Goal: Navigation & Orientation: Find specific page/section

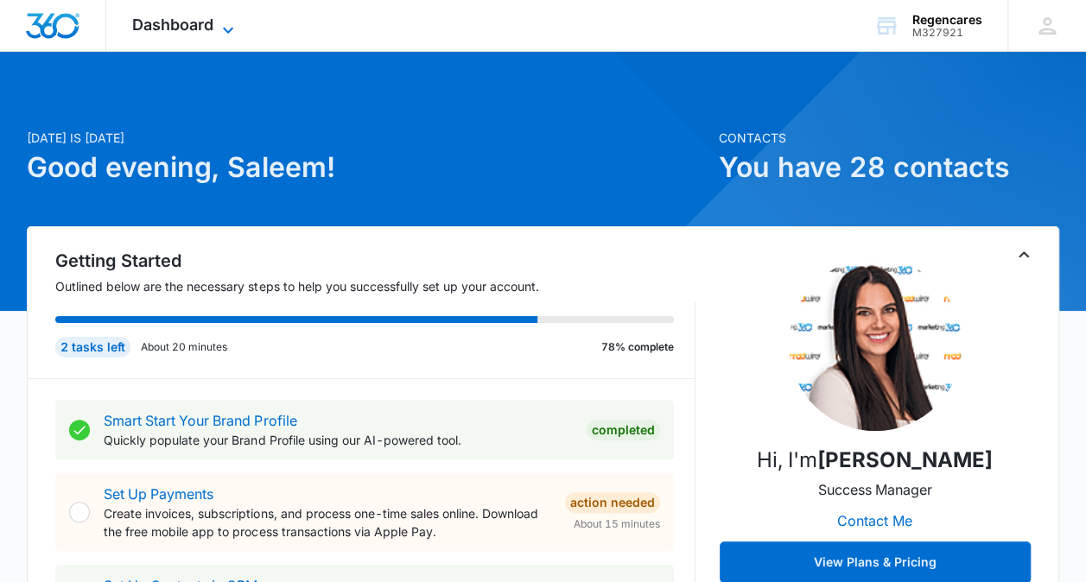
click at [222, 22] on icon at bounding box center [228, 30] width 21 height 21
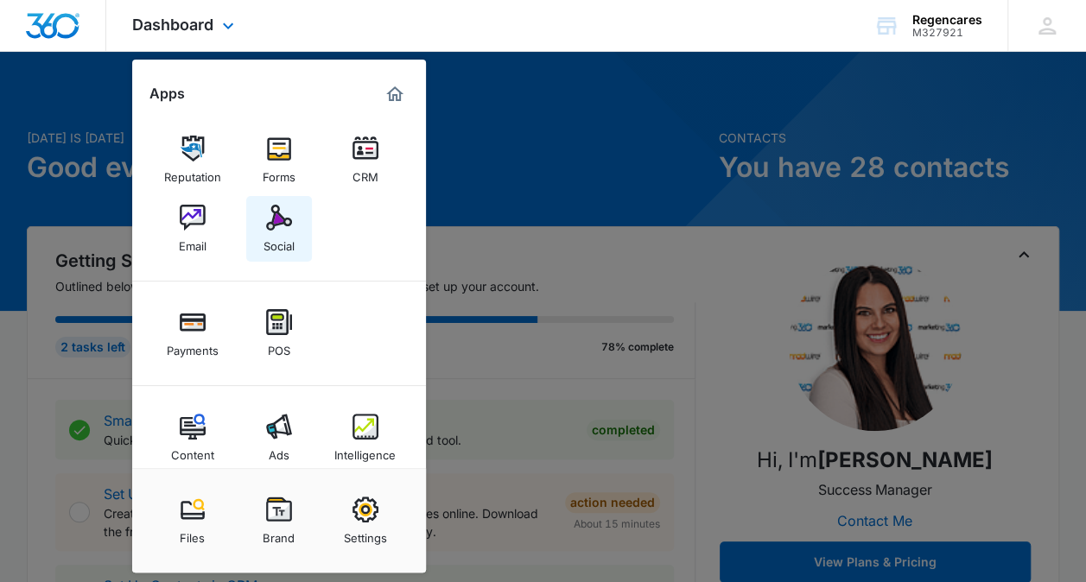
scroll to position [21, 0]
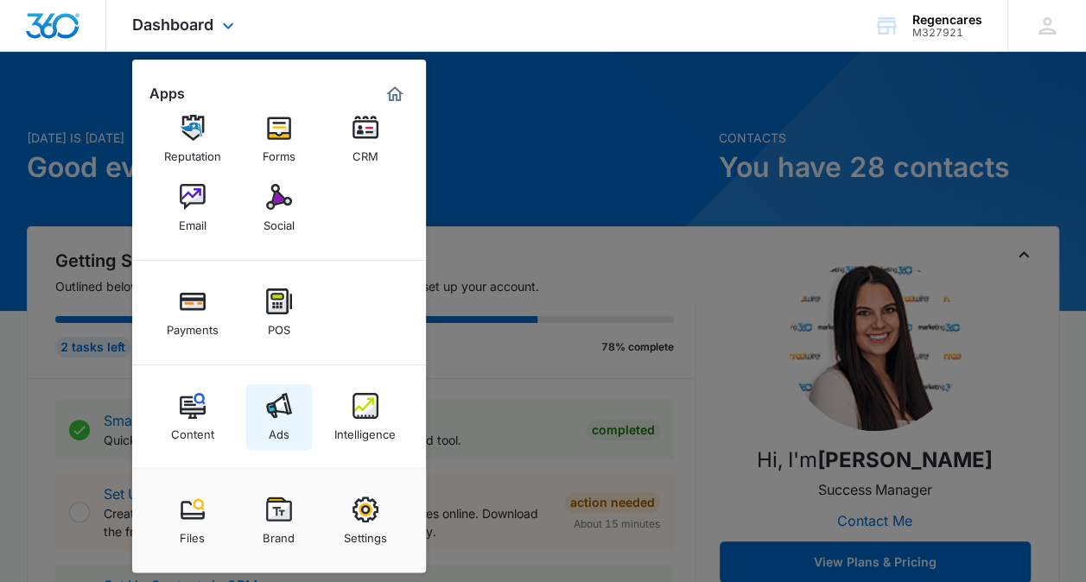
click at [293, 435] on link "Ads" at bounding box center [279, 417] width 66 height 66
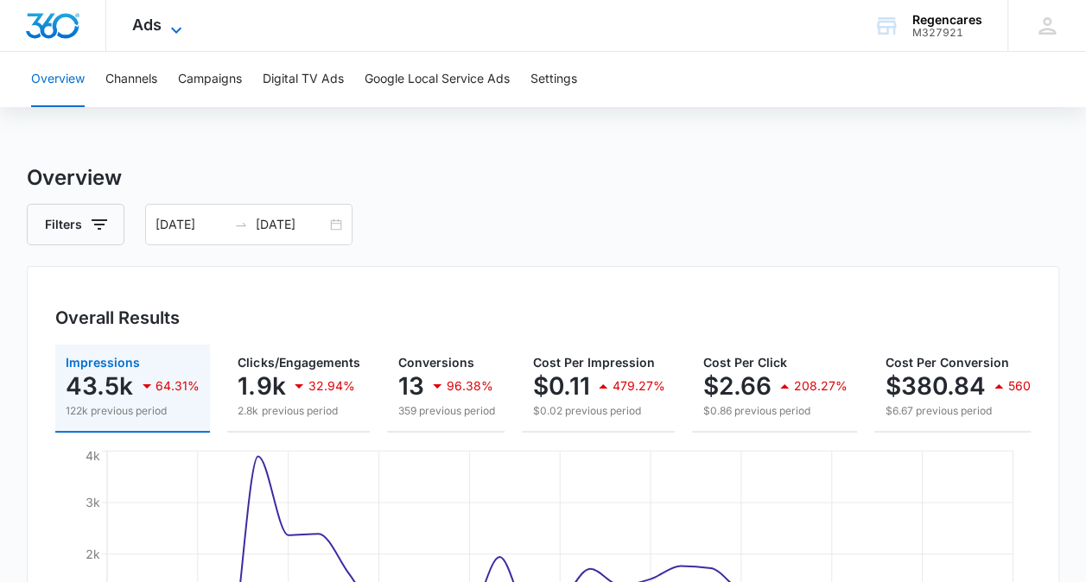
click at [168, 29] on icon at bounding box center [176, 30] width 21 height 21
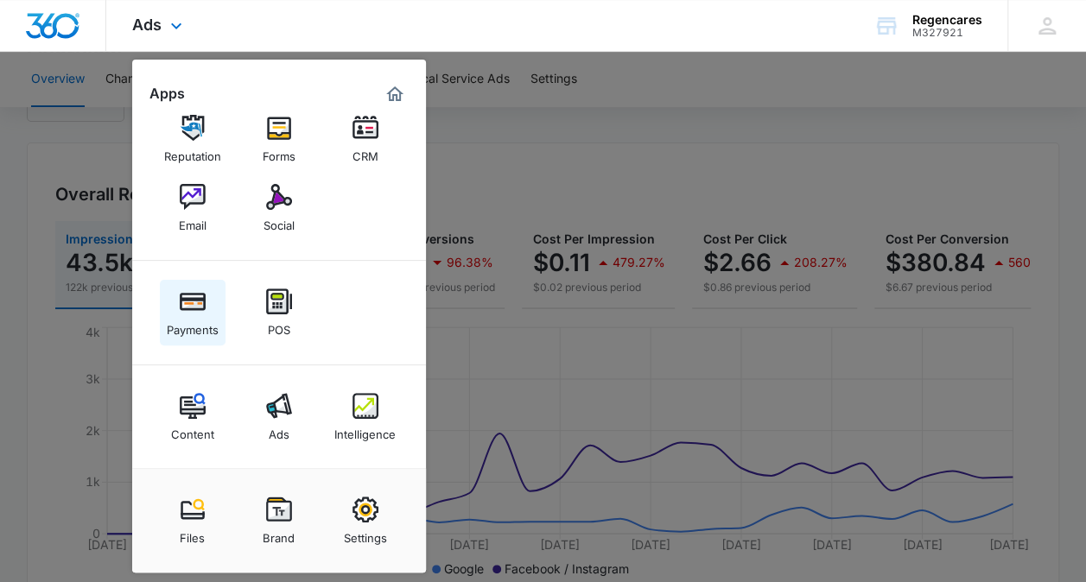
scroll to position [124, 0]
click at [389, 446] on link "Intelligence" at bounding box center [366, 417] width 66 height 66
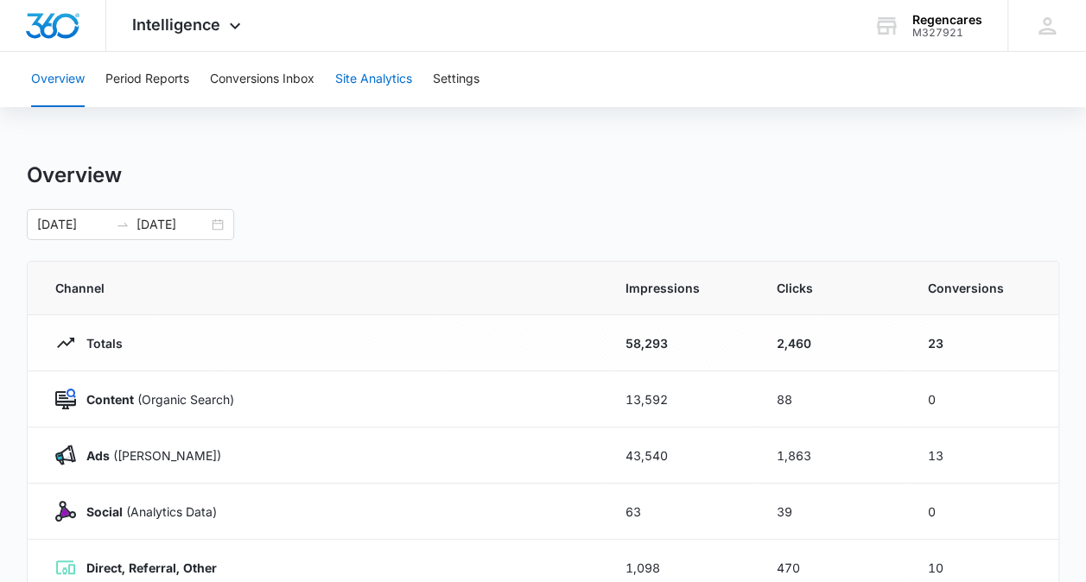
click at [383, 85] on button "Site Analytics" at bounding box center [373, 79] width 77 height 55
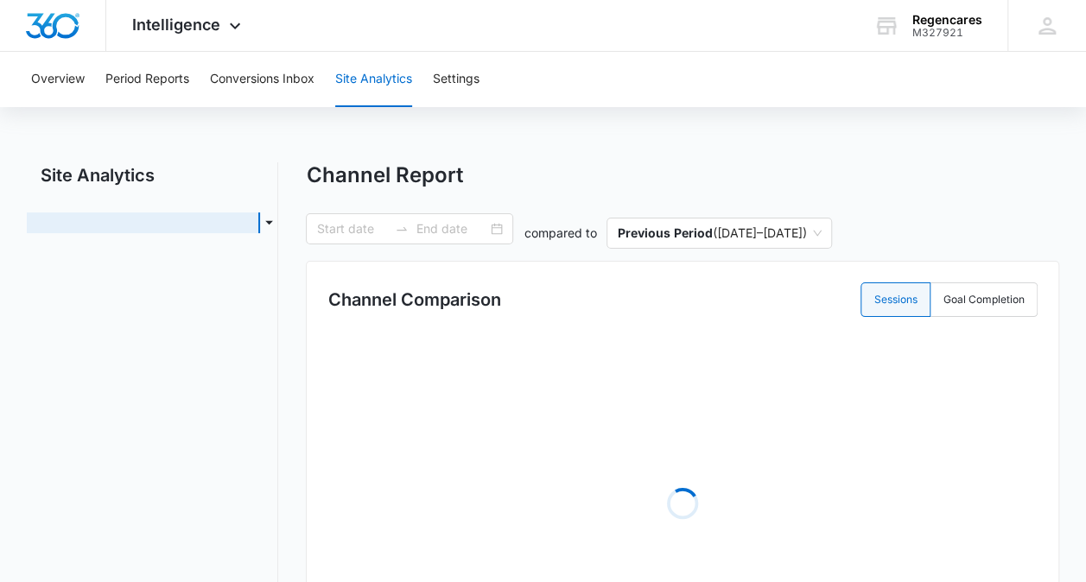
type input "[DATE]"
radio input "true"
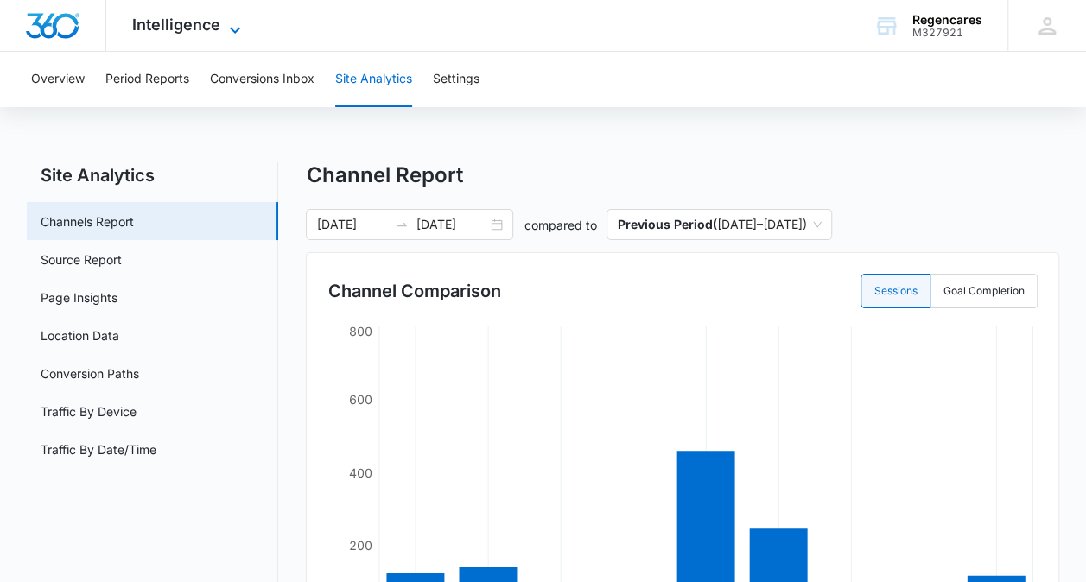
click at [197, 19] on span "Intelligence" at bounding box center [176, 25] width 88 height 18
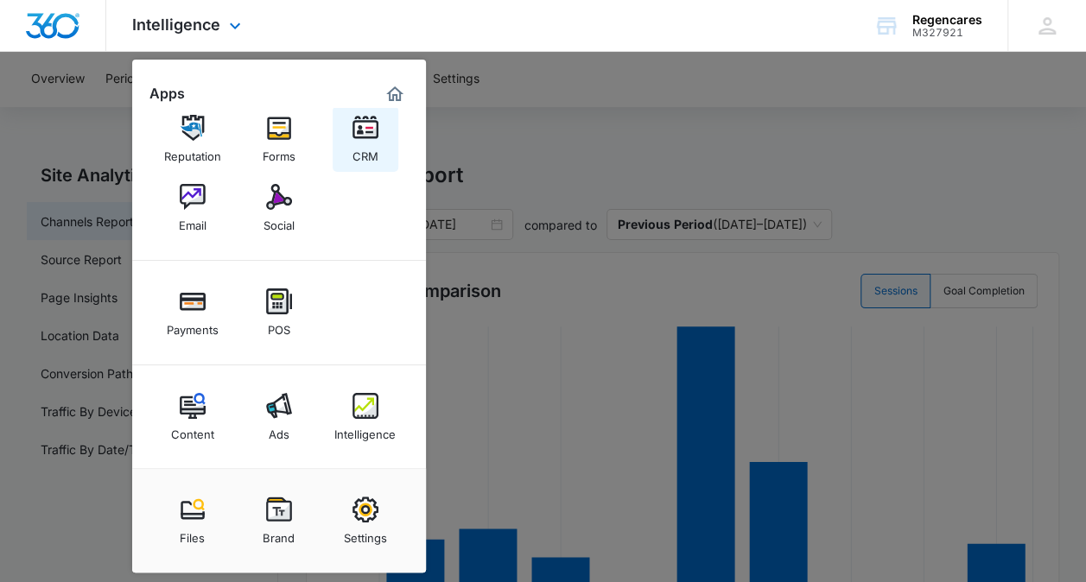
click at [360, 150] on div "CRM" at bounding box center [365, 152] width 26 height 22
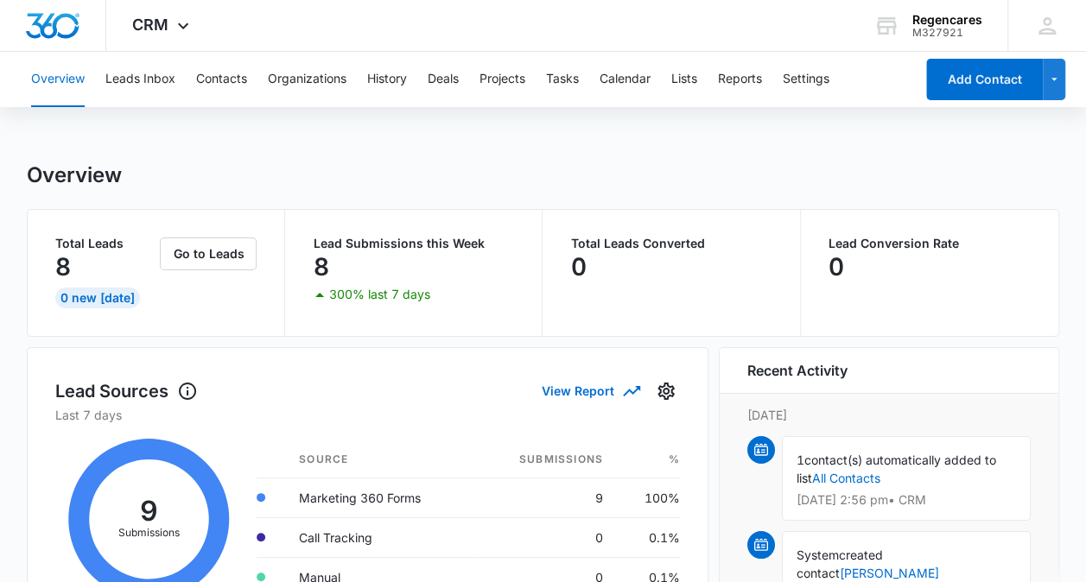
click at [472, 81] on div "Overview Leads Inbox Contacts Organizations History Deals Projects Tasks Calend…" at bounding box center [467, 79] width 893 height 55
click at [484, 80] on button "Projects" at bounding box center [502, 79] width 46 height 55
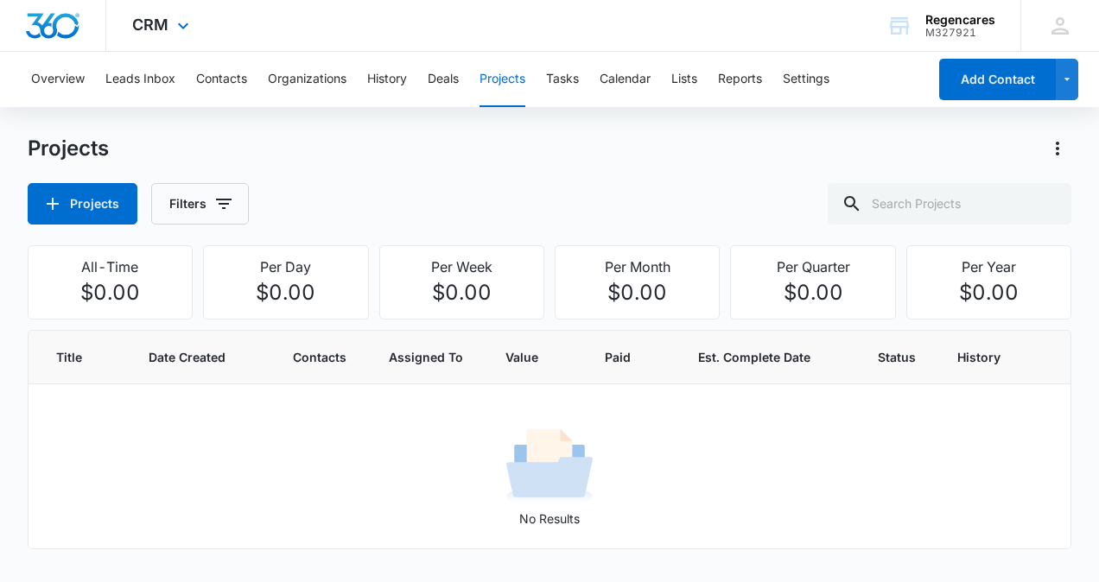
click at [166, 46] on div "CRM Apps Reputation Forms CRM Email Social Payments POS Content Ads Intelligenc…" at bounding box center [162, 25] width 113 height 51
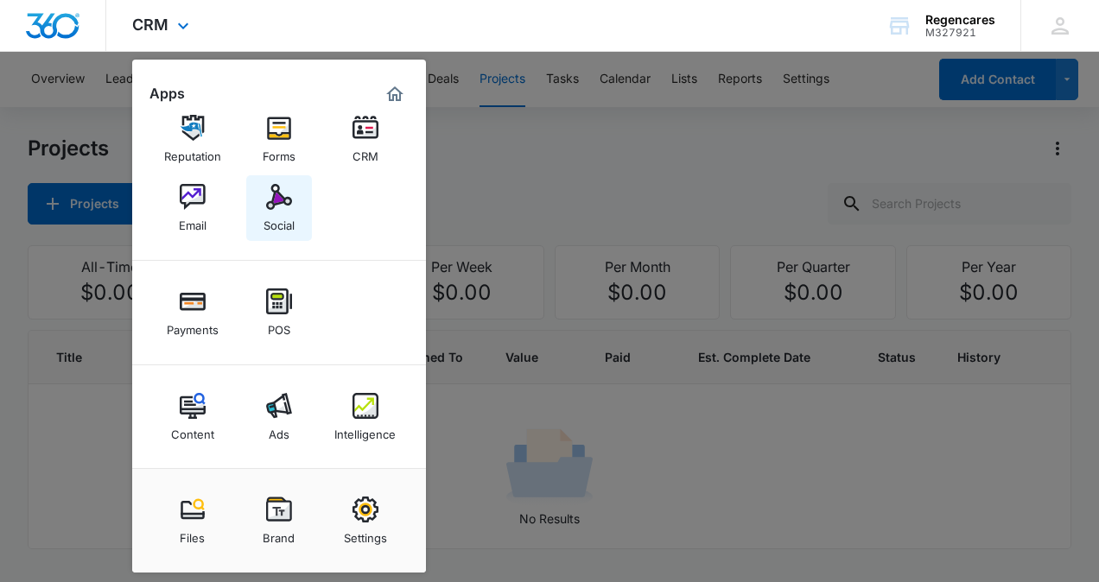
click at [261, 205] on link "Social" at bounding box center [279, 208] width 66 height 66
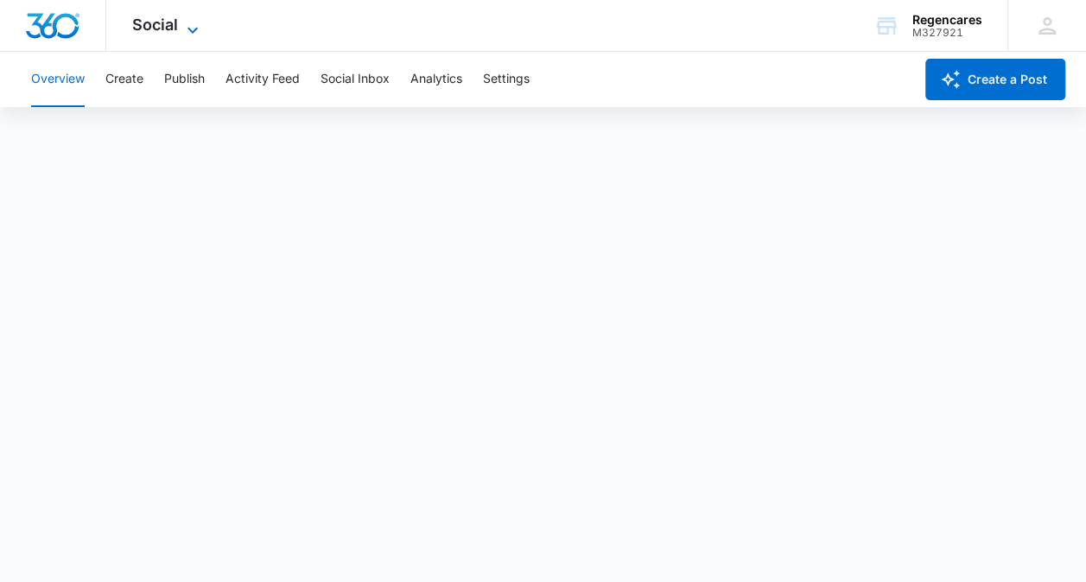
click at [188, 27] on icon at bounding box center [192, 30] width 21 height 21
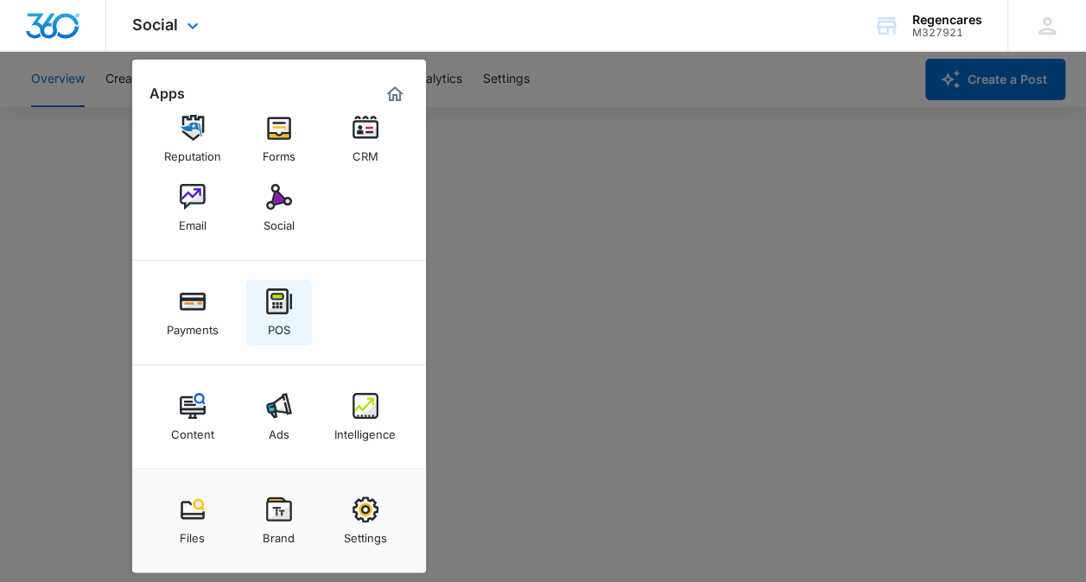
scroll to position [5, 0]
click at [266, 428] on link "Ads" at bounding box center [279, 417] width 66 height 66
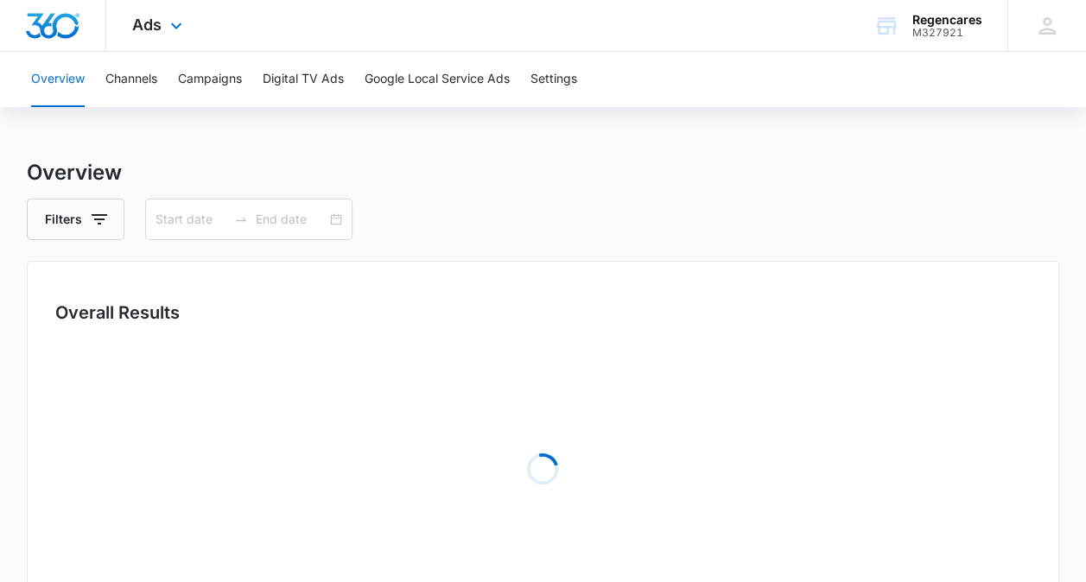
type input "[DATE]"
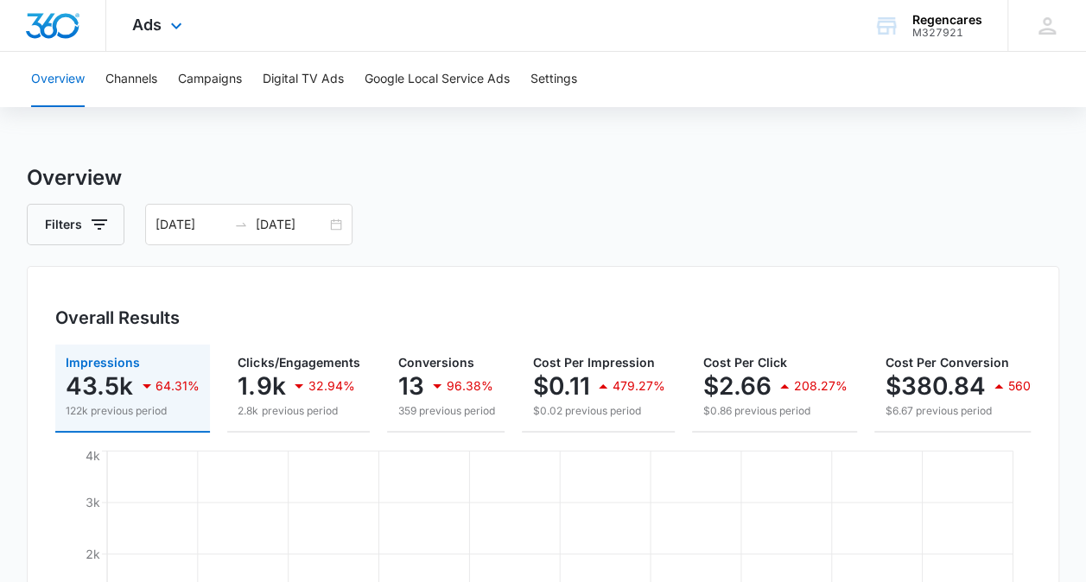
click at [162, 24] on div "Ads Apps Reputation Forms CRM Email Social Payments POS Content Ads Intelligenc…" at bounding box center [159, 25] width 106 height 51
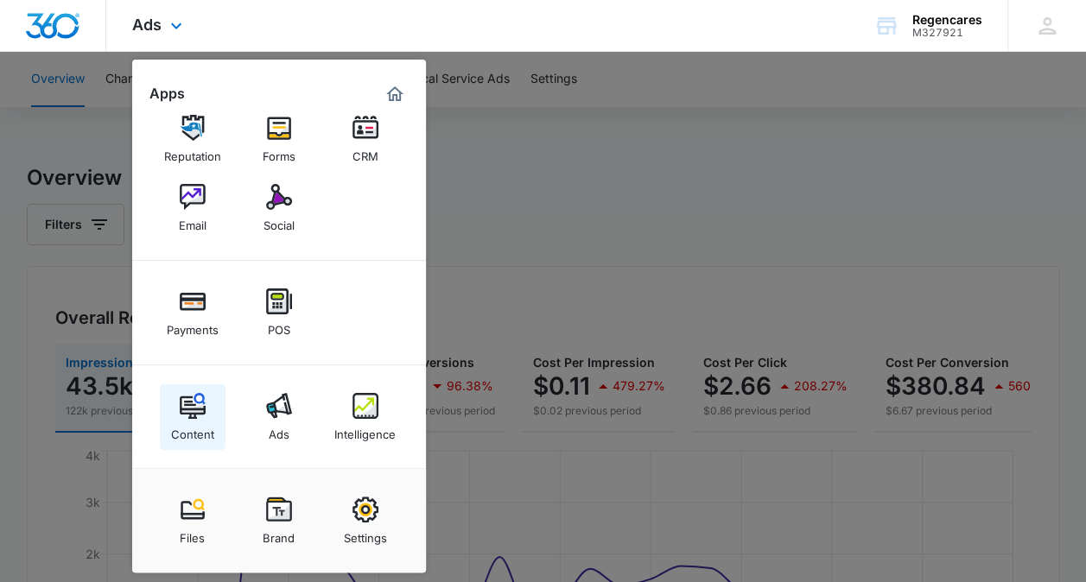
click at [195, 421] on div "Content" at bounding box center [192, 430] width 43 height 22
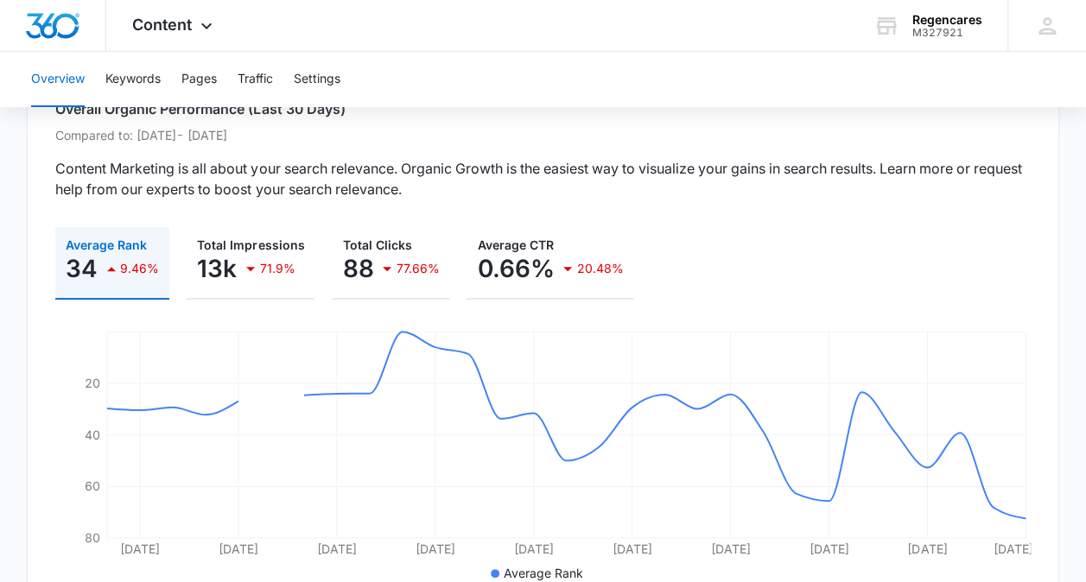
scroll to position [110, 0]
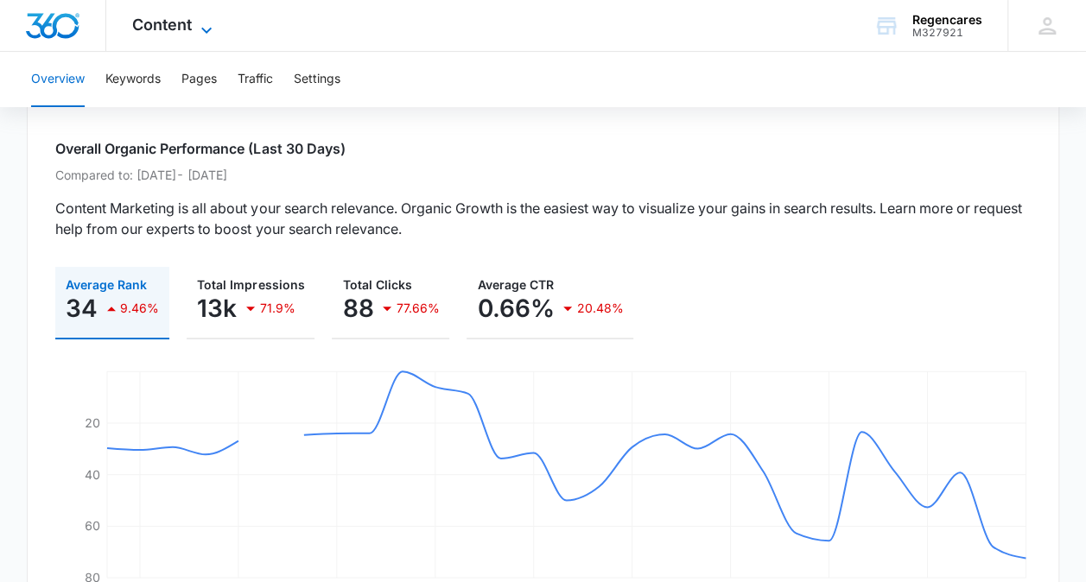
click at [204, 29] on icon at bounding box center [206, 30] width 10 height 6
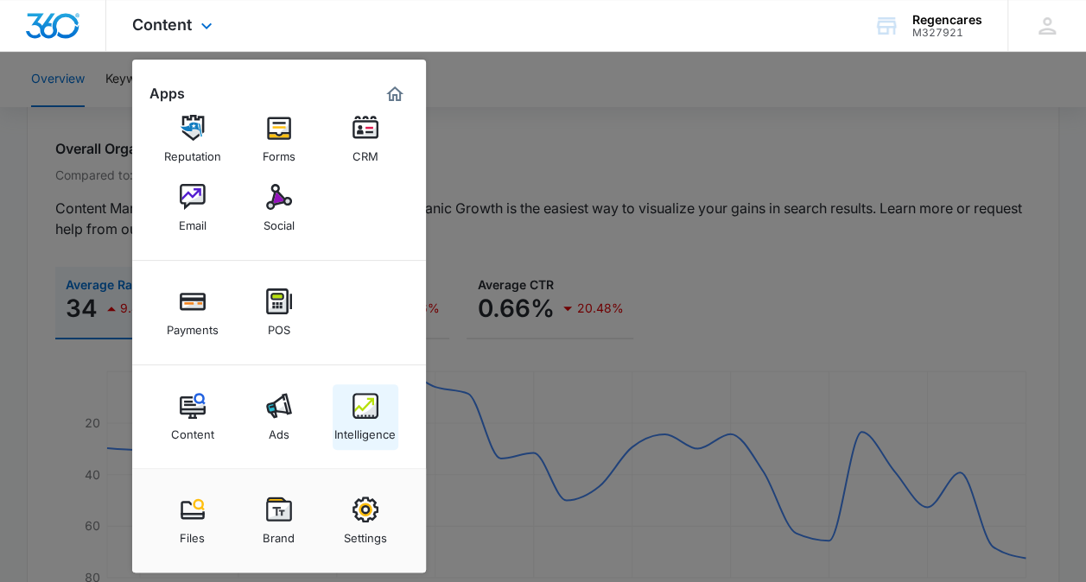
click at [362, 420] on div "Intelligence" at bounding box center [364, 430] width 61 height 22
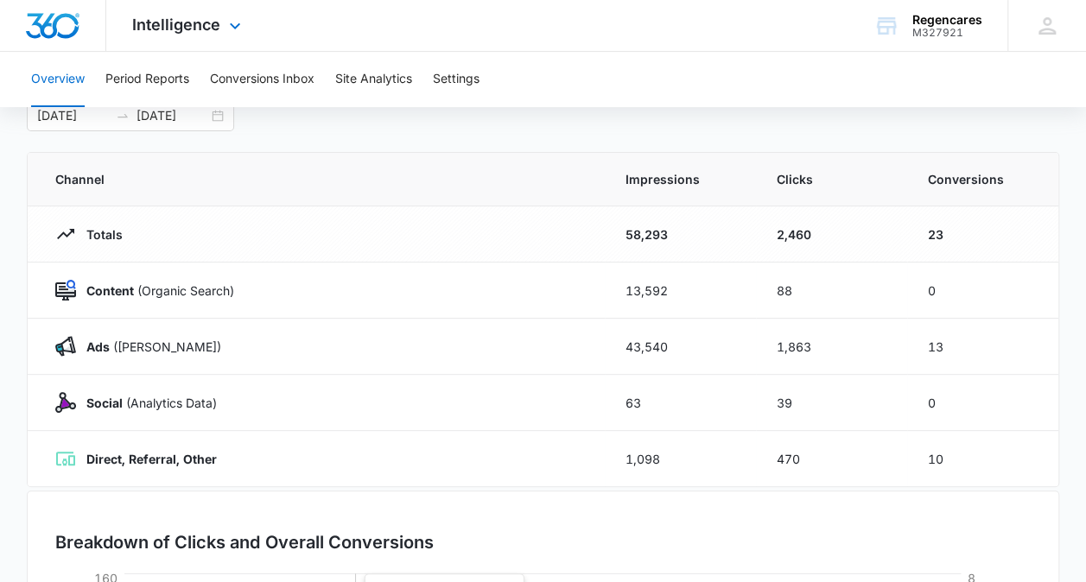
scroll to position [38, 0]
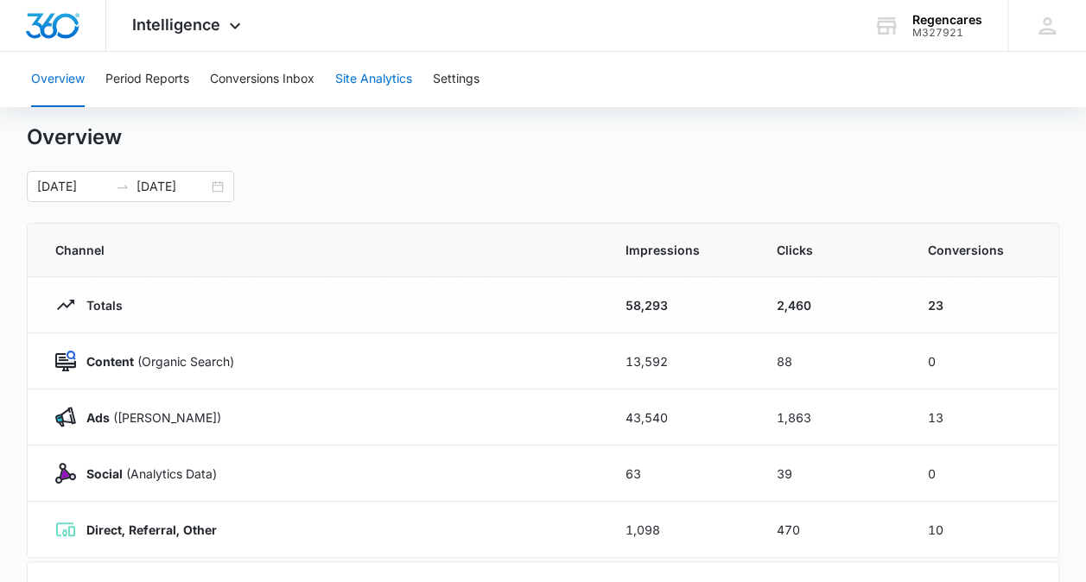
click at [375, 92] on button "Site Analytics" at bounding box center [373, 79] width 77 height 55
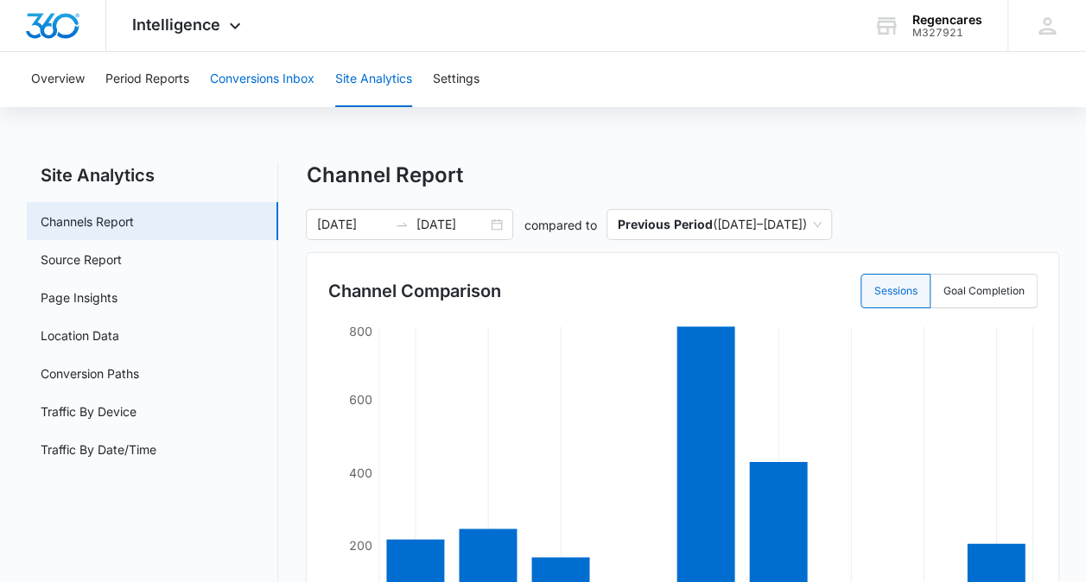
click at [282, 71] on button "Conversions Inbox" at bounding box center [262, 79] width 105 height 55
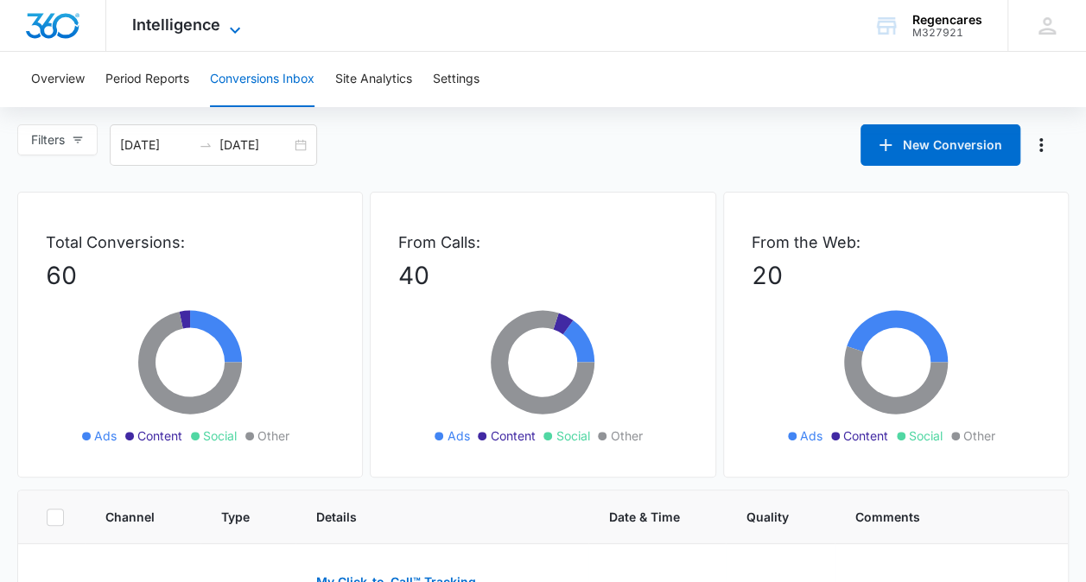
click at [192, 30] on span "Intelligence" at bounding box center [176, 25] width 88 height 18
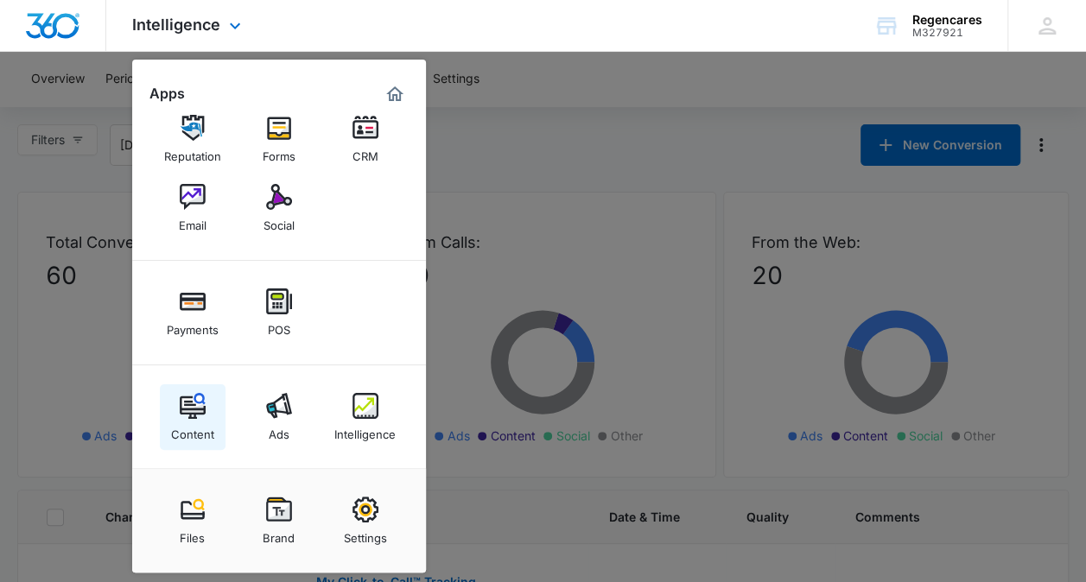
click at [204, 428] on div "Content" at bounding box center [192, 430] width 43 height 22
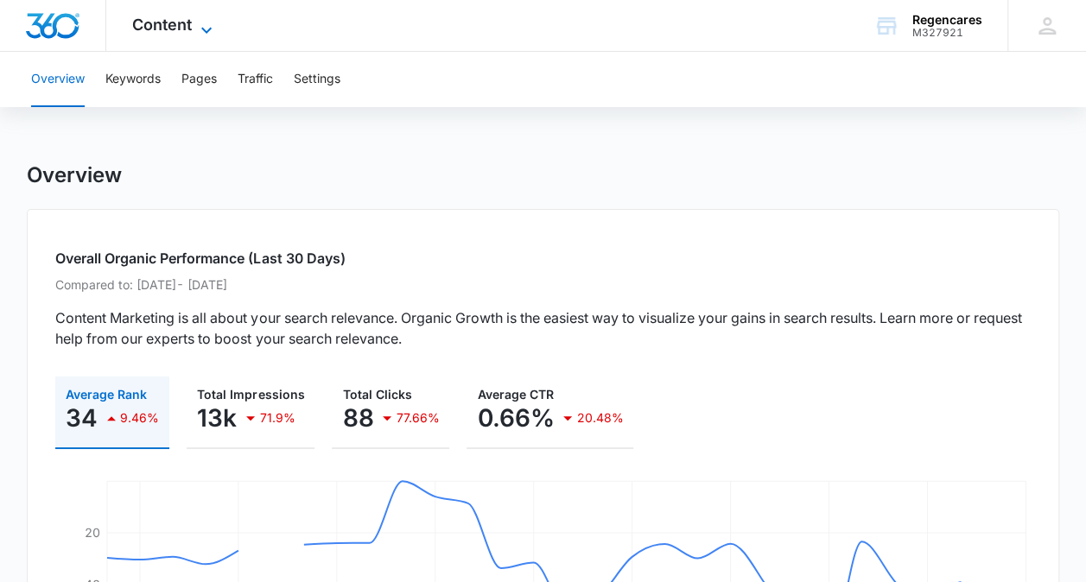
click at [212, 27] on icon at bounding box center [206, 30] width 21 height 21
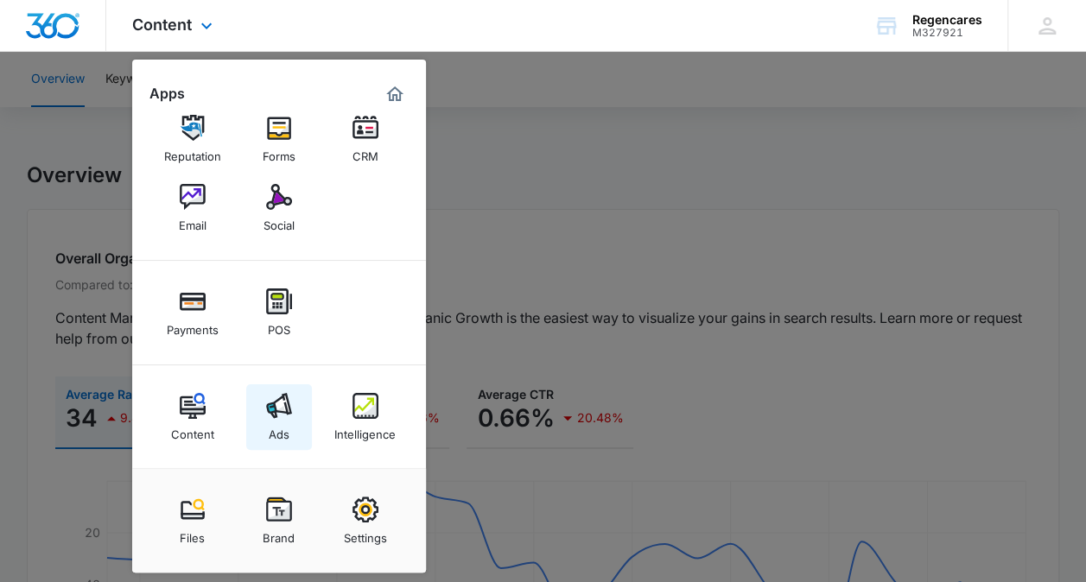
click at [266, 396] on img at bounding box center [279, 406] width 26 height 26
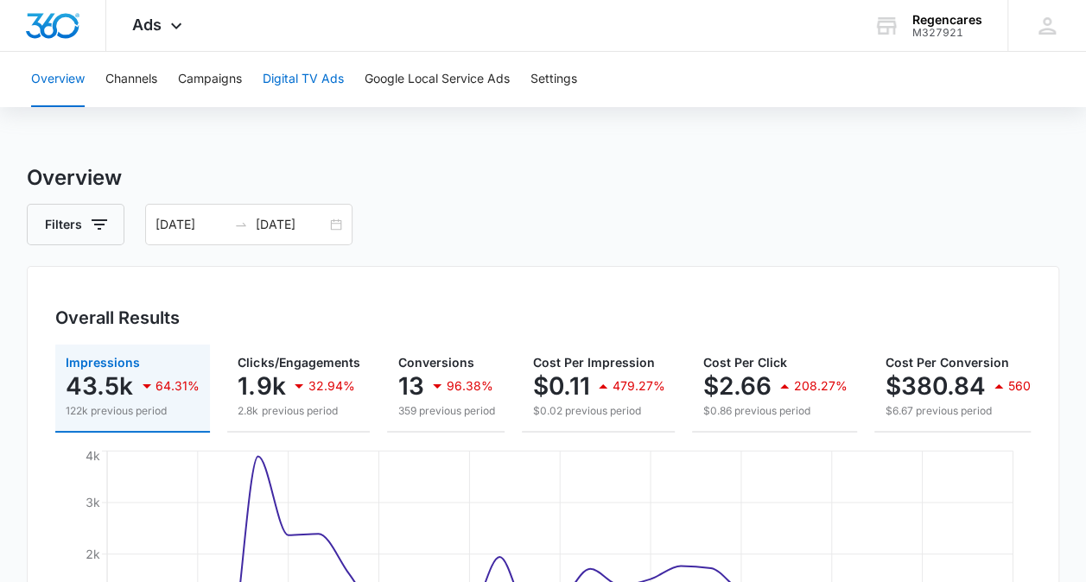
click at [326, 79] on button "Digital TV Ads" at bounding box center [303, 79] width 81 height 55
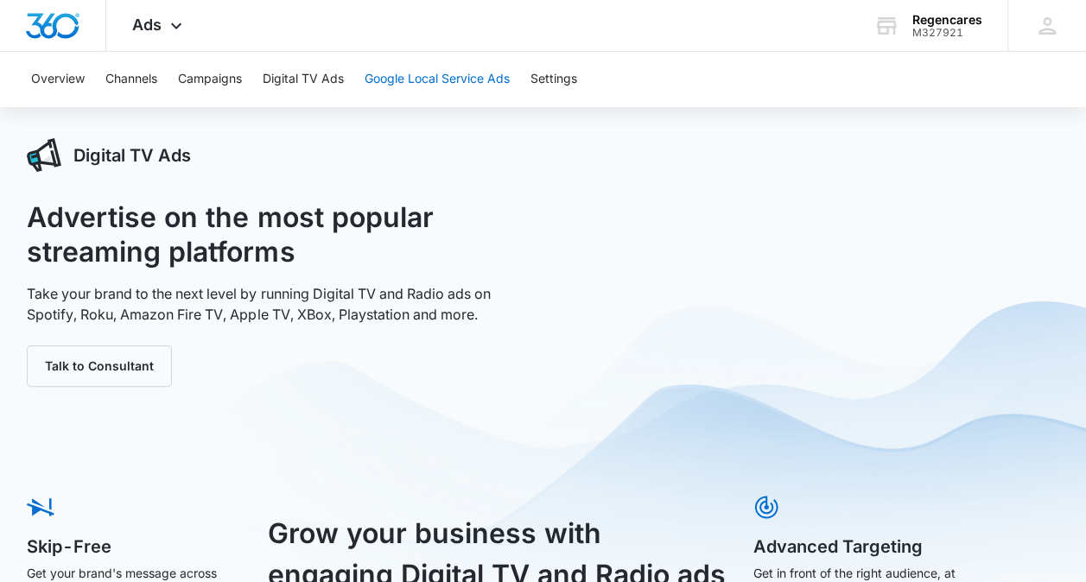
scroll to position [26, 0]
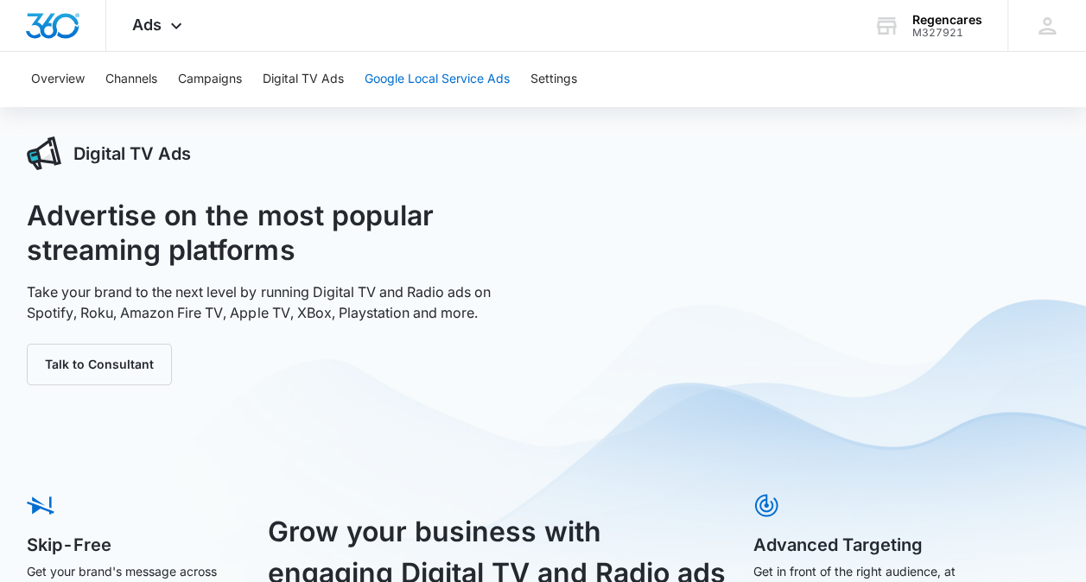
click at [451, 98] on button "Google Local Service Ads" at bounding box center [436, 79] width 145 height 55
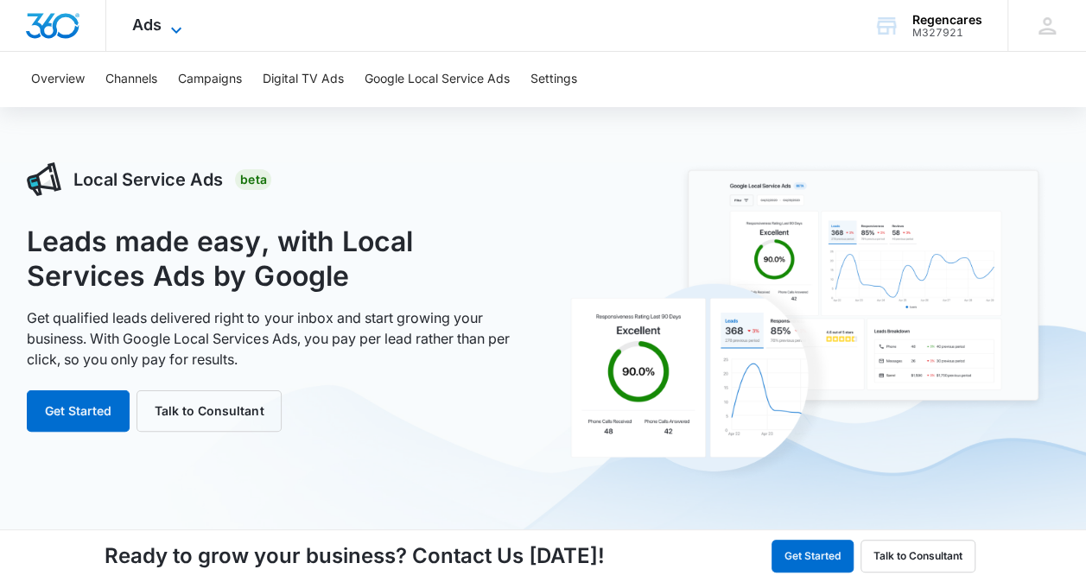
click at [159, 29] on span "Ads" at bounding box center [146, 25] width 29 height 18
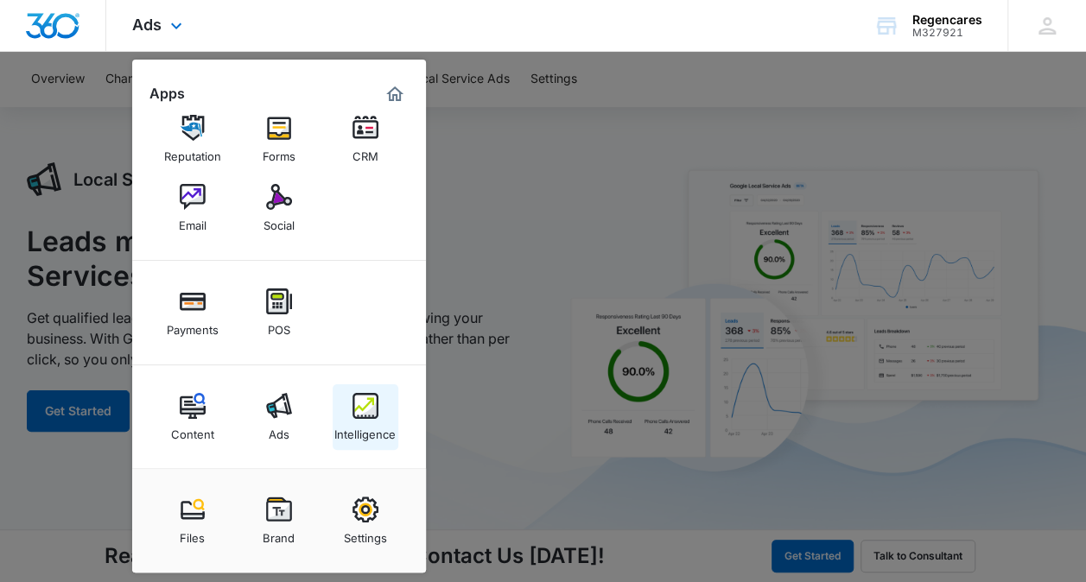
click at [346, 415] on link "Intelligence" at bounding box center [366, 417] width 66 height 66
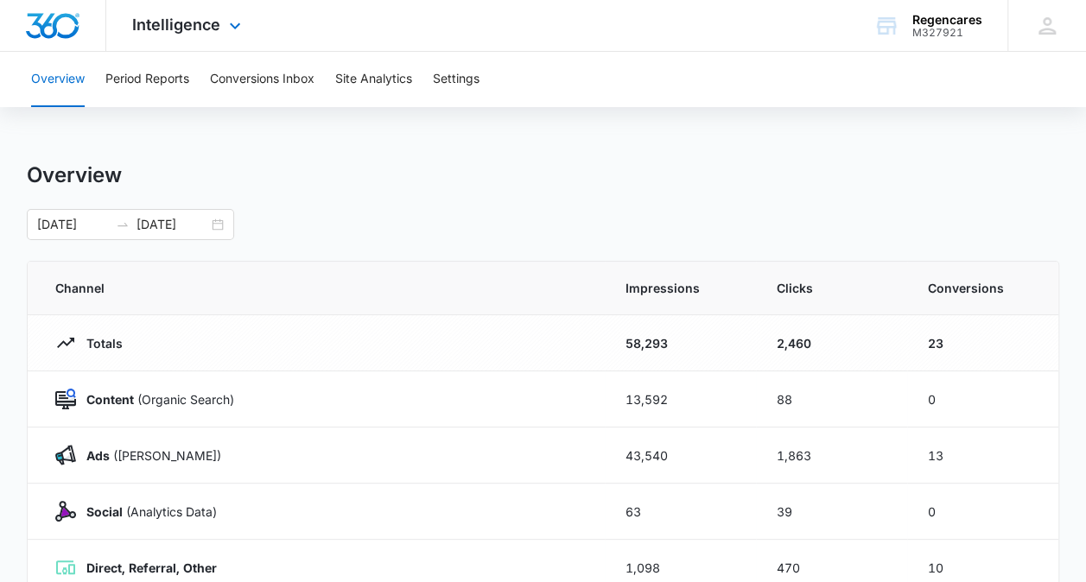
click at [231, 36] on div "Intelligence Apps Reputation Forms CRM Email Social Payments POS Content Ads In…" at bounding box center [188, 25] width 165 height 51
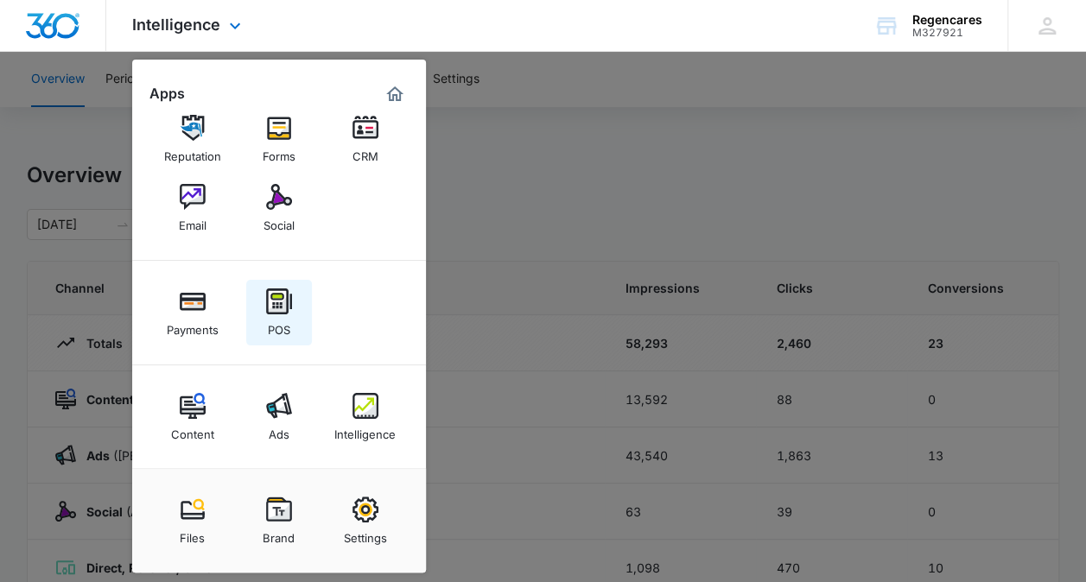
click at [282, 325] on div "POS" at bounding box center [279, 325] width 22 height 22
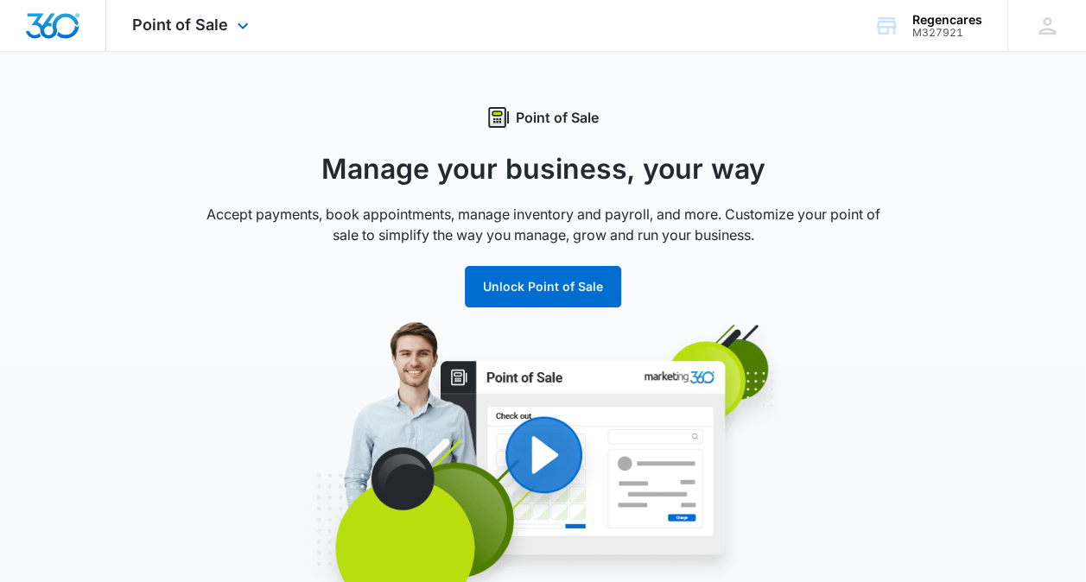
click at [203, 41] on div "Point of Sale Apps Reputation Forms CRM Email Social Payments POS Content Ads I…" at bounding box center [192, 25] width 173 height 51
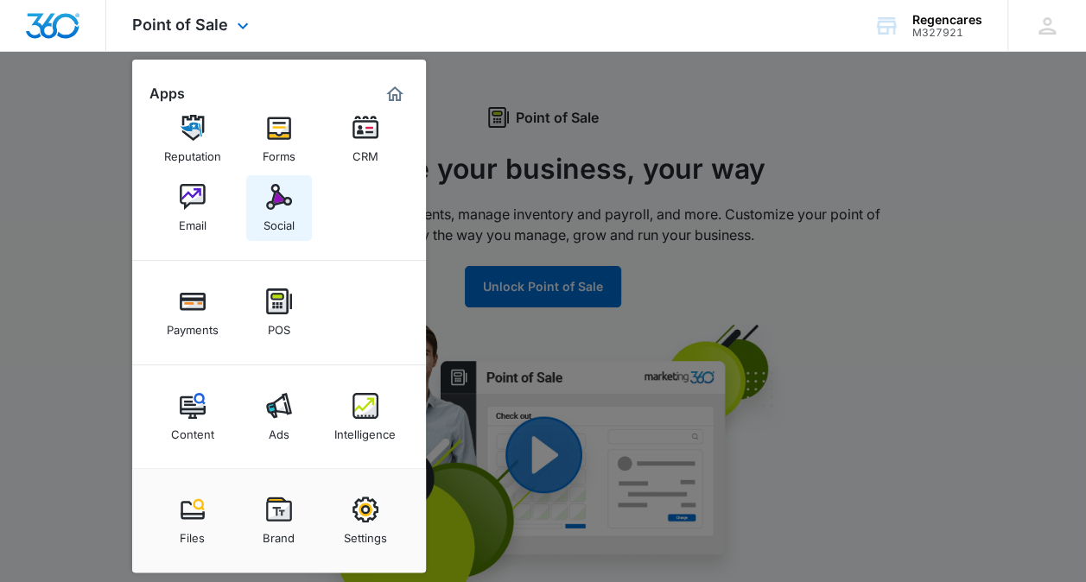
click at [279, 233] on link "Social" at bounding box center [279, 208] width 66 height 66
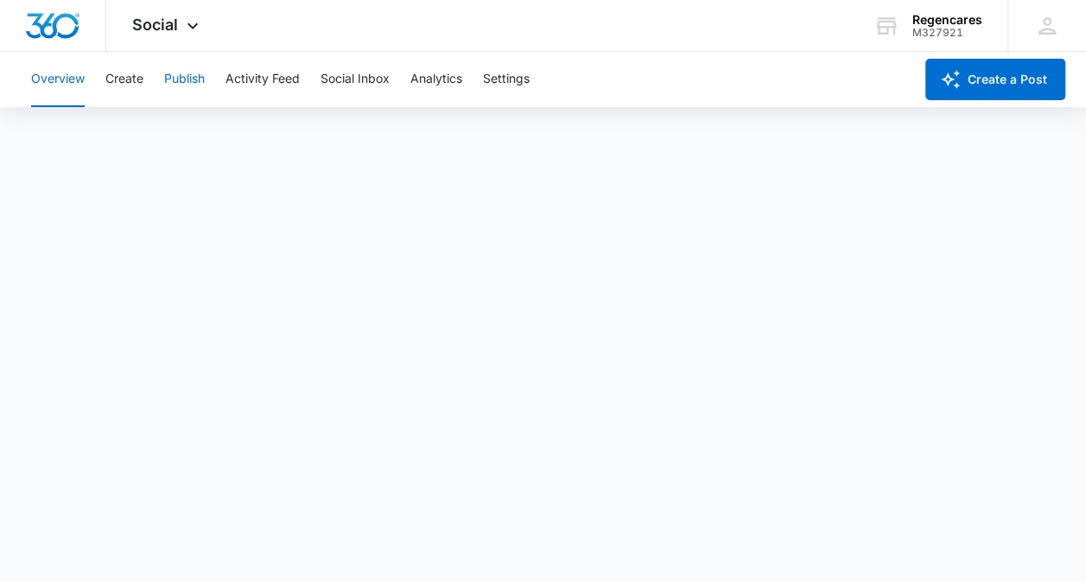
click at [187, 87] on button "Publish" at bounding box center [184, 79] width 41 height 55
click at [273, 79] on button "Activity Feed" at bounding box center [262, 79] width 74 height 55
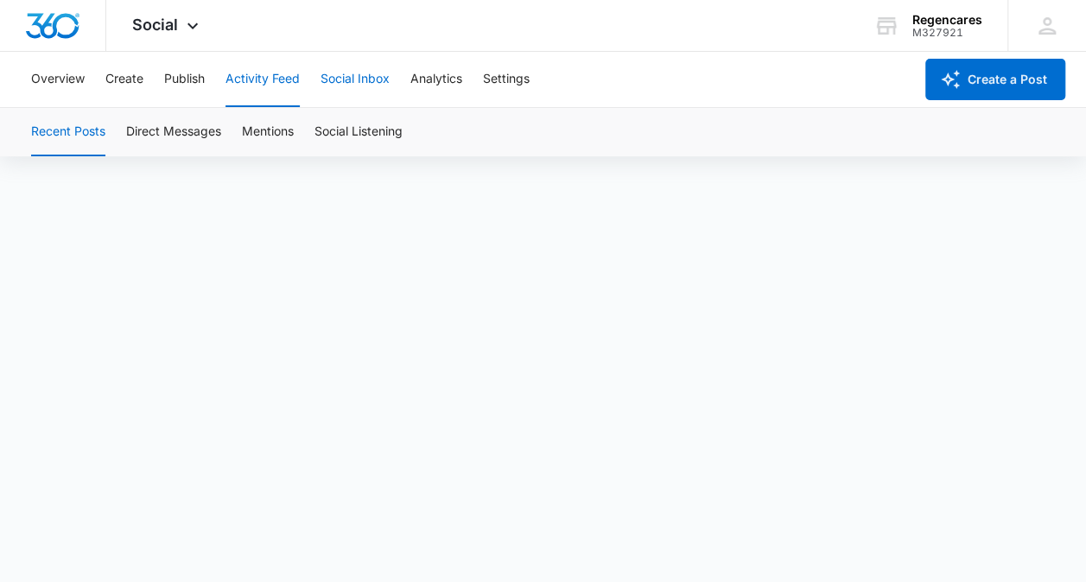
click at [358, 80] on button "Social Inbox" at bounding box center [354, 79] width 69 height 55
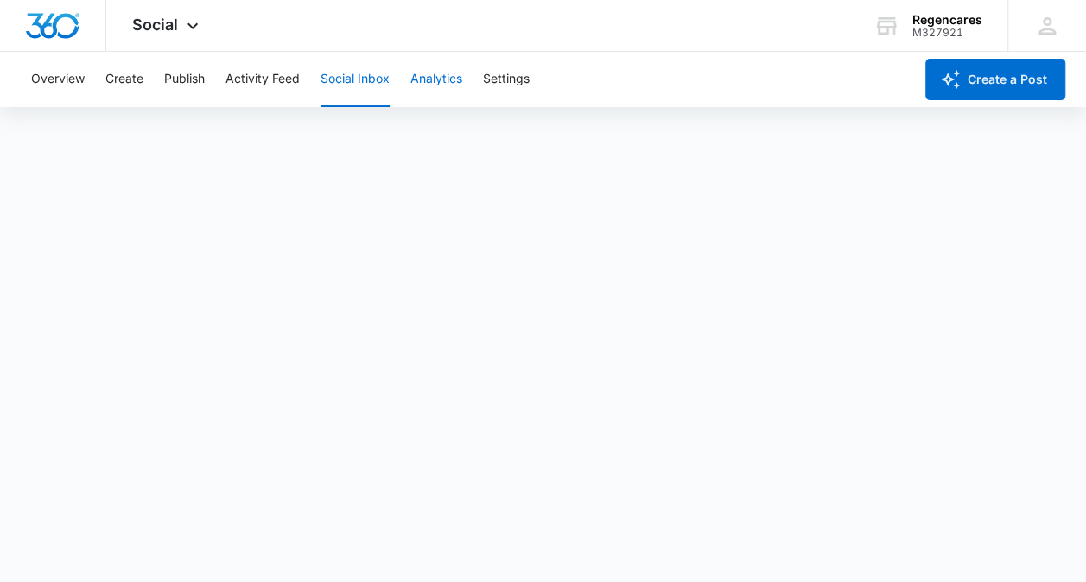
click at [421, 78] on button "Analytics" at bounding box center [436, 79] width 52 height 55
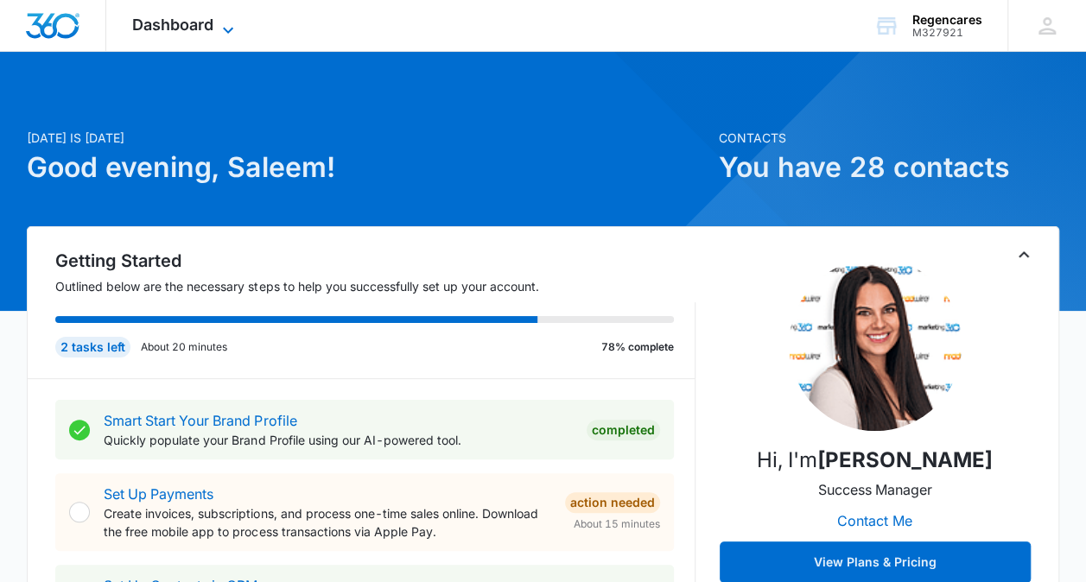
click at [228, 31] on icon at bounding box center [228, 30] width 10 height 6
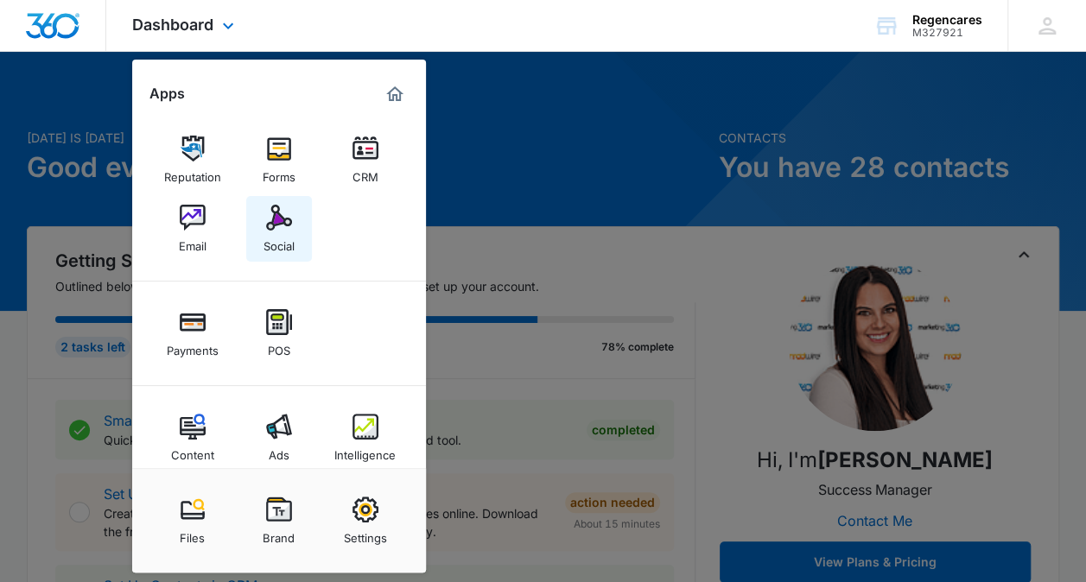
click at [287, 249] on div "Social" at bounding box center [278, 242] width 31 height 22
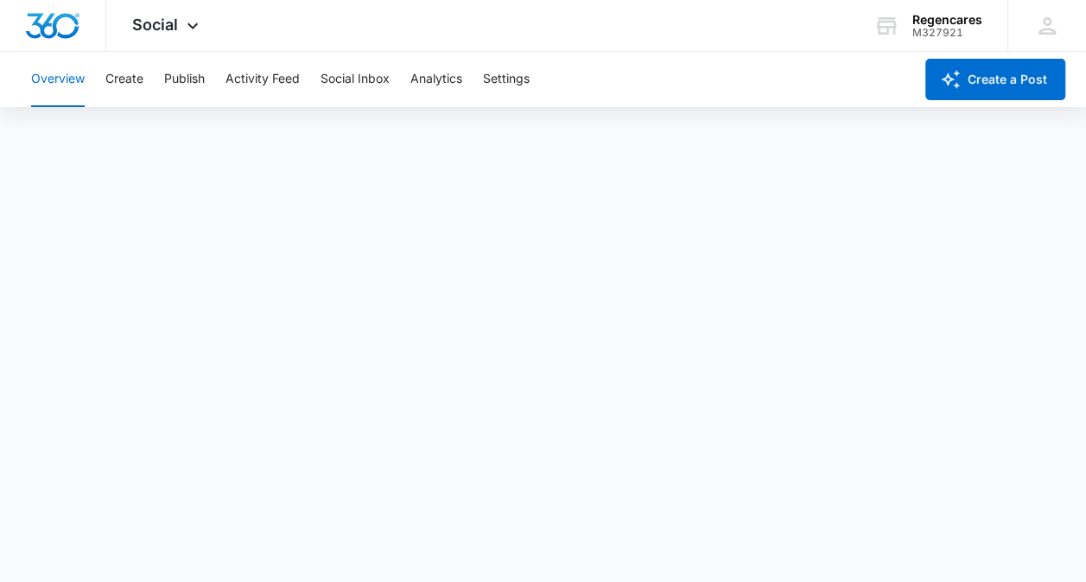
scroll to position [5, 0]
